Goal: Navigation & Orientation: Find specific page/section

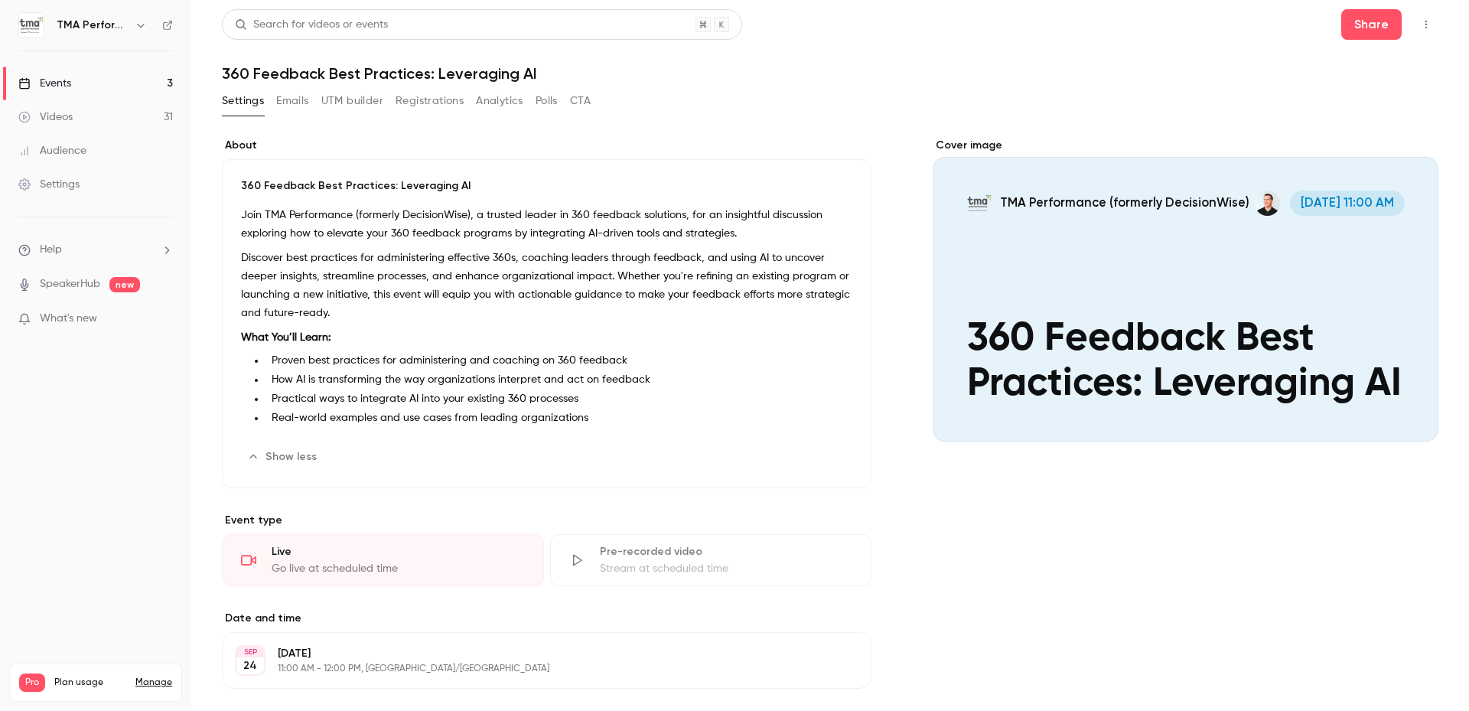
click at [61, 80] on div "Events" at bounding box center [44, 83] width 53 height 15
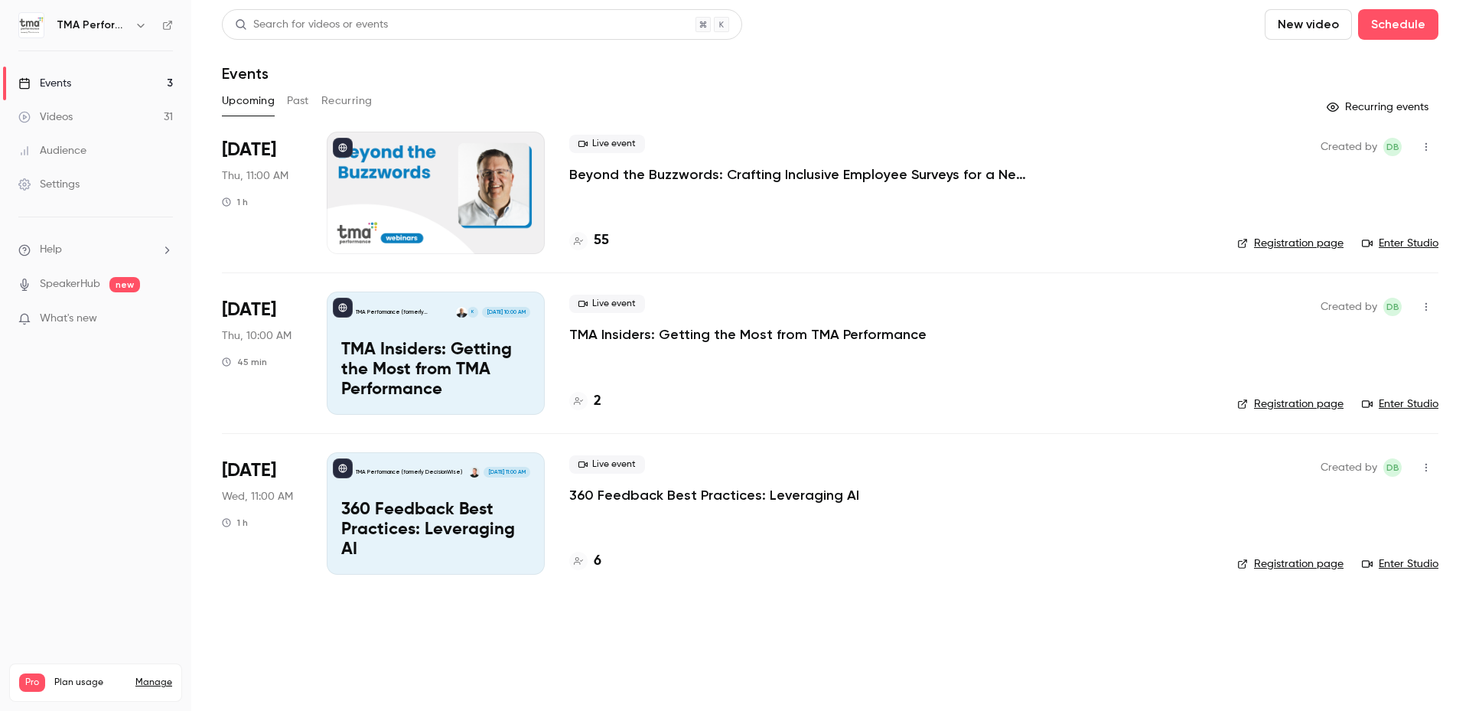
click at [1396, 249] on link "Enter Studio" at bounding box center [1400, 243] width 77 height 15
click at [666, 82] on div "Events" at bounding box center [830, 73] width 1216 height 18
click at [975, 81] on div "Events" at bounding box center [830, 73] width 1216 height 18
click at [1118, 63] on header "Search for videos or events New video Schedule Events" at bounding box center [830, 45] width 1216 height 73
